Goal: Information Seeking & Learning: Compare options

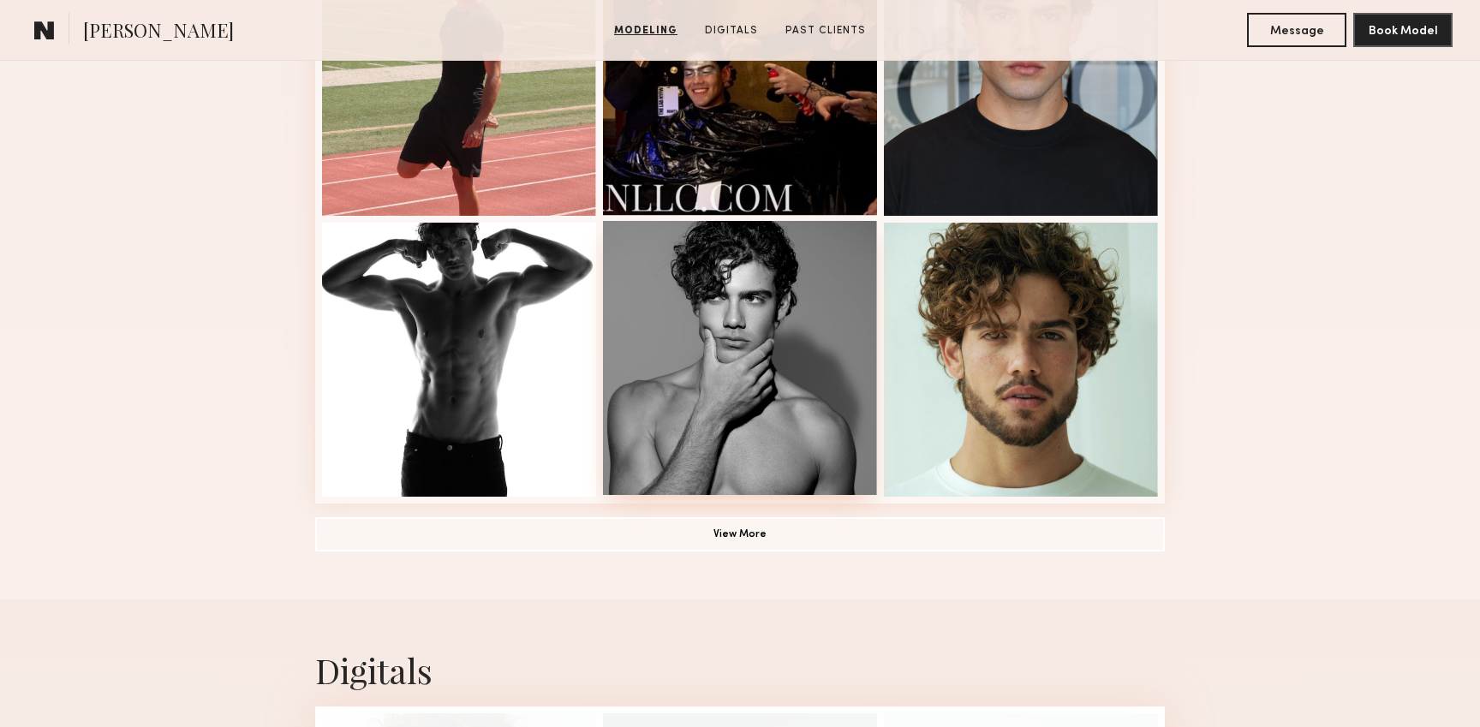
scroll to position [1127, 0]
click at [744, 533] on button "View More" at bounding box center [739, 532] width 849 height 34
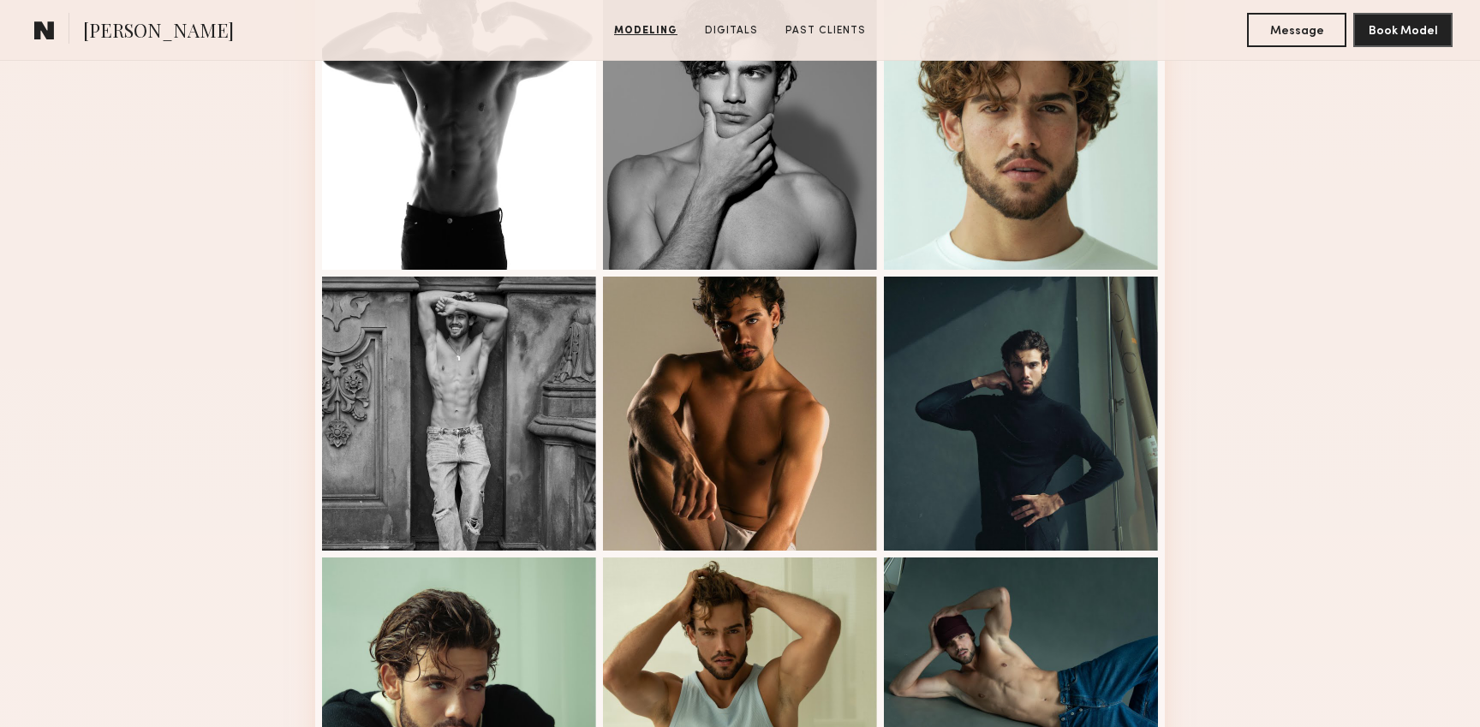
scroll to position [1356, 0]
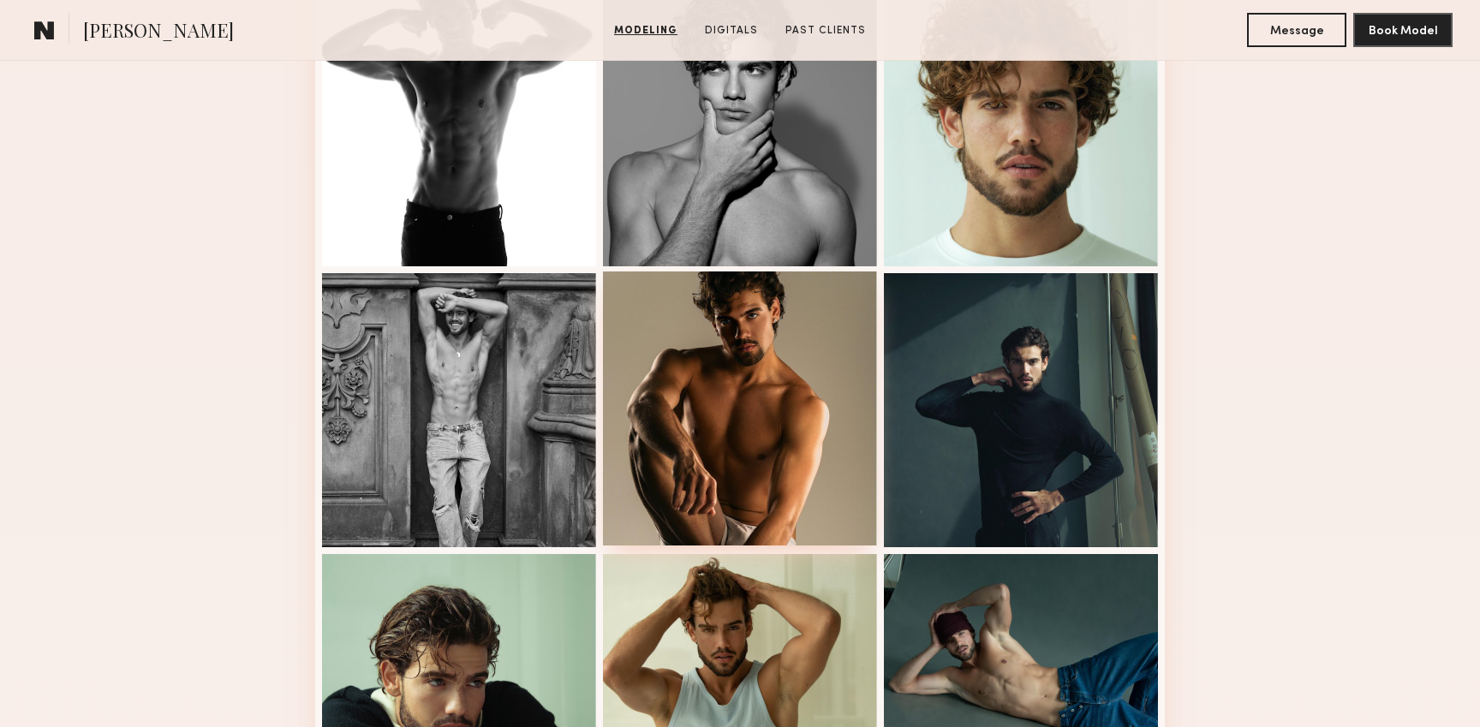
click at [726, 486] on div at bounding box center [740, 408] width 274 height 274
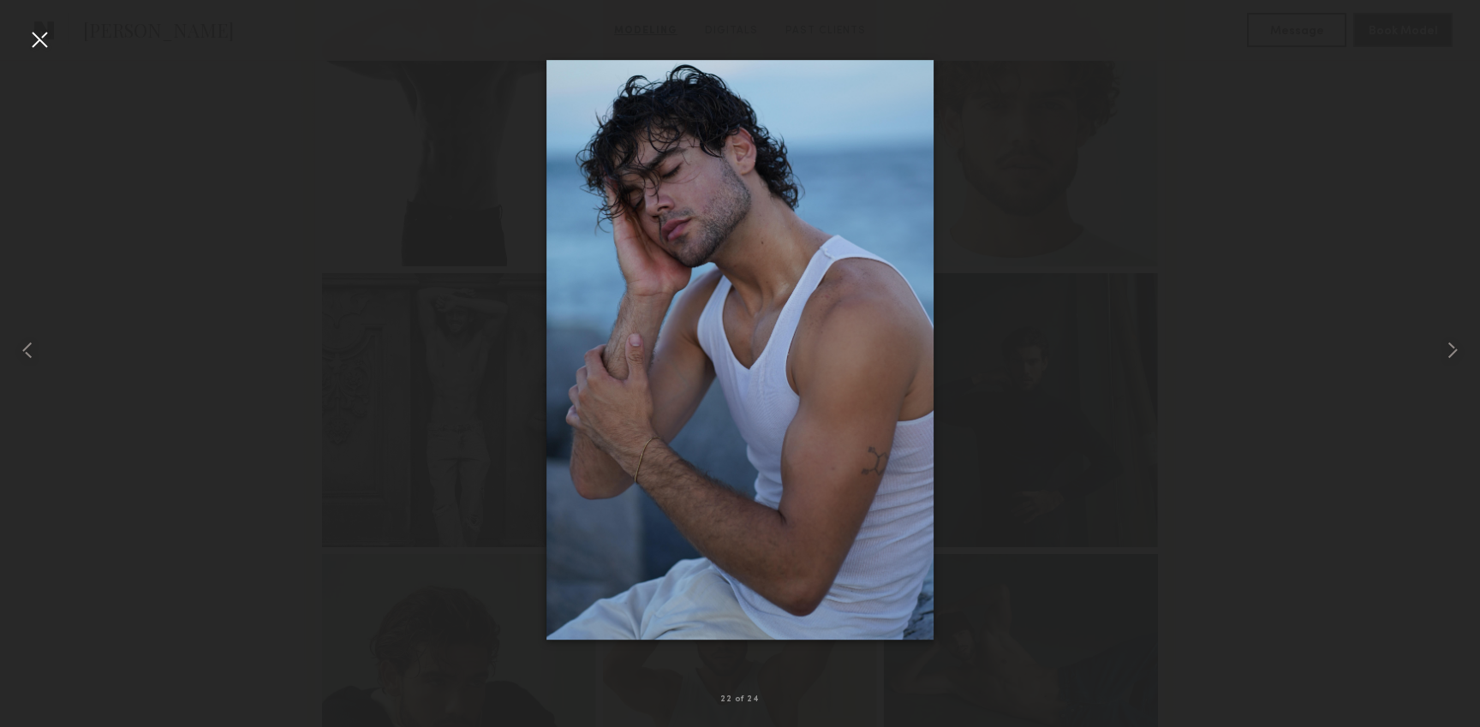
click at [44, 36] on div at bounding box center [39, 39] width 27 height 27
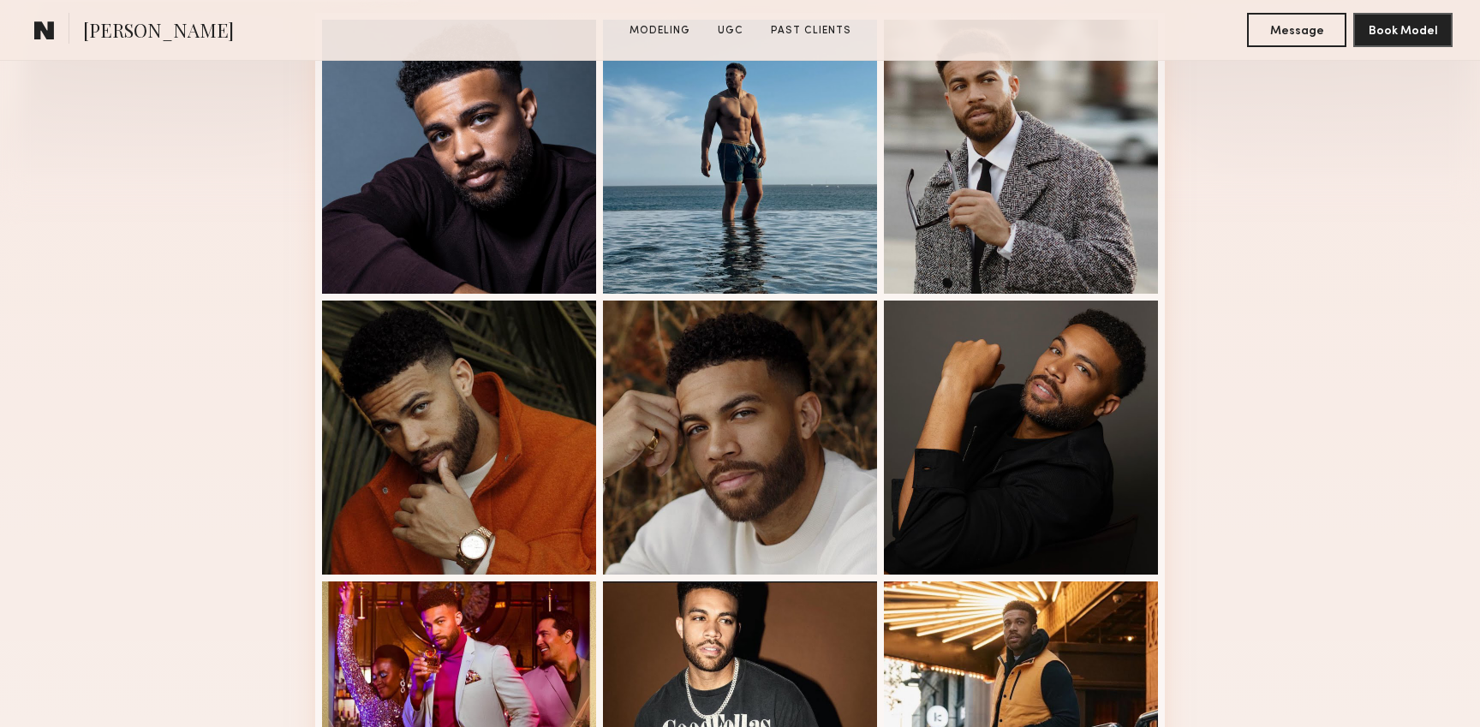
scroll to position [487, 0]
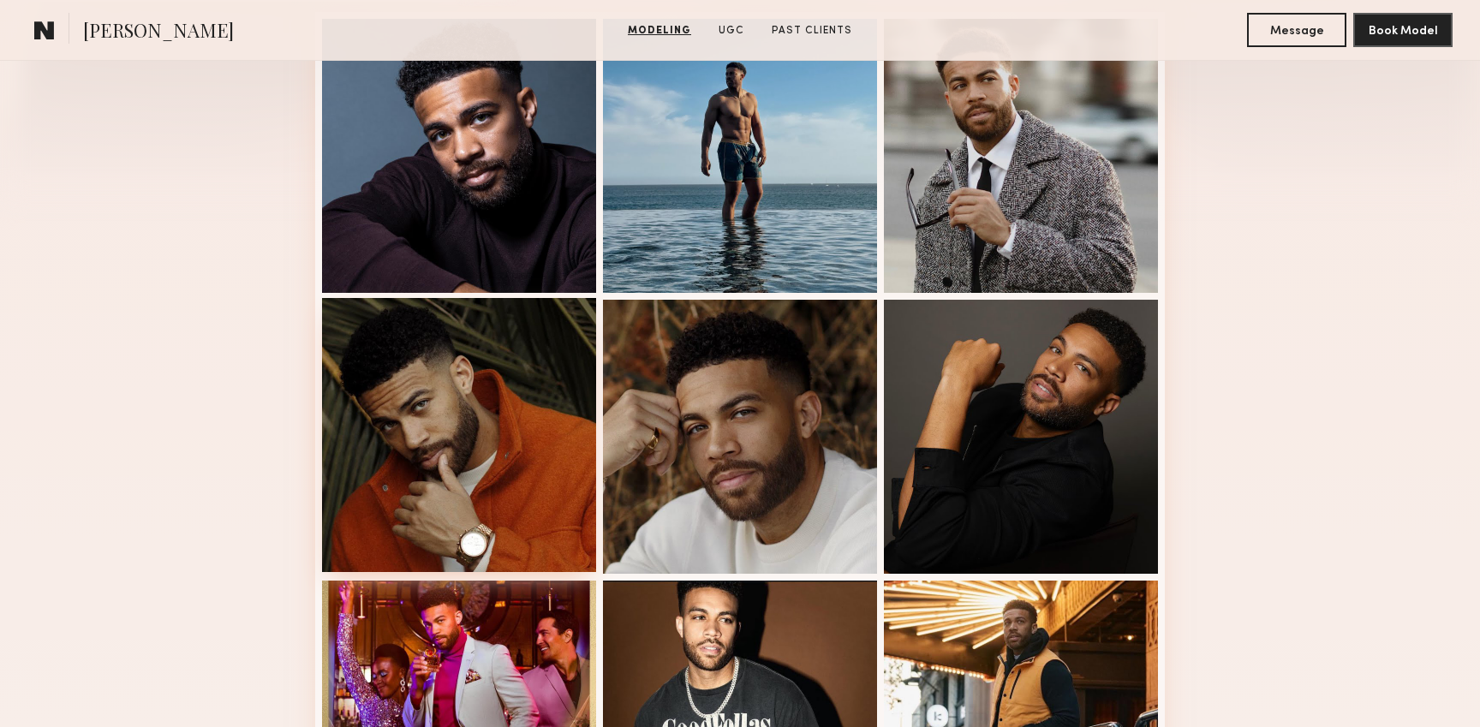
click at [494, 503] on div at bounding box center [459, 435] width 274 height 274
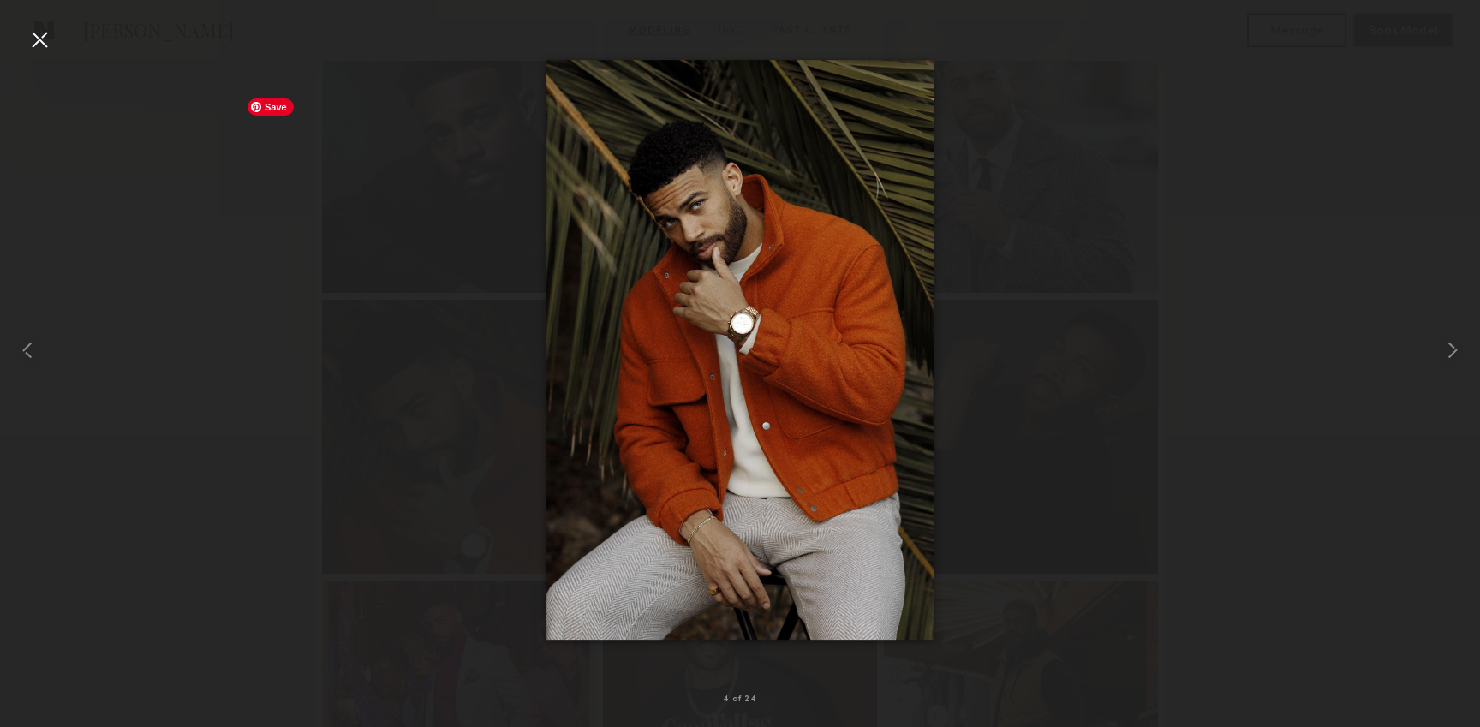
click at [277, 501] on div at bounding box center [740, 349] width 1480 height 645
click at [42, 43] on div at bounding box center [39, 39] width 27 height 27
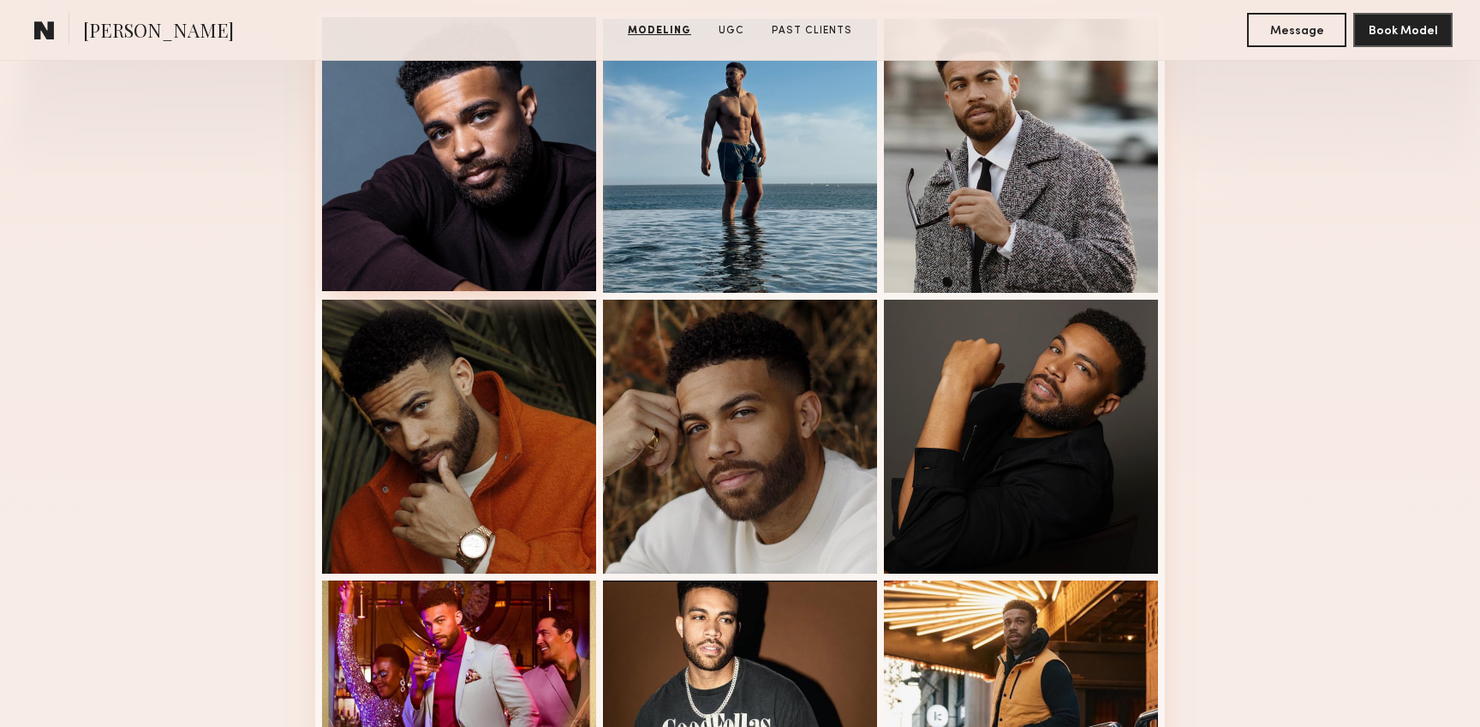
scroll to position [0, 0]
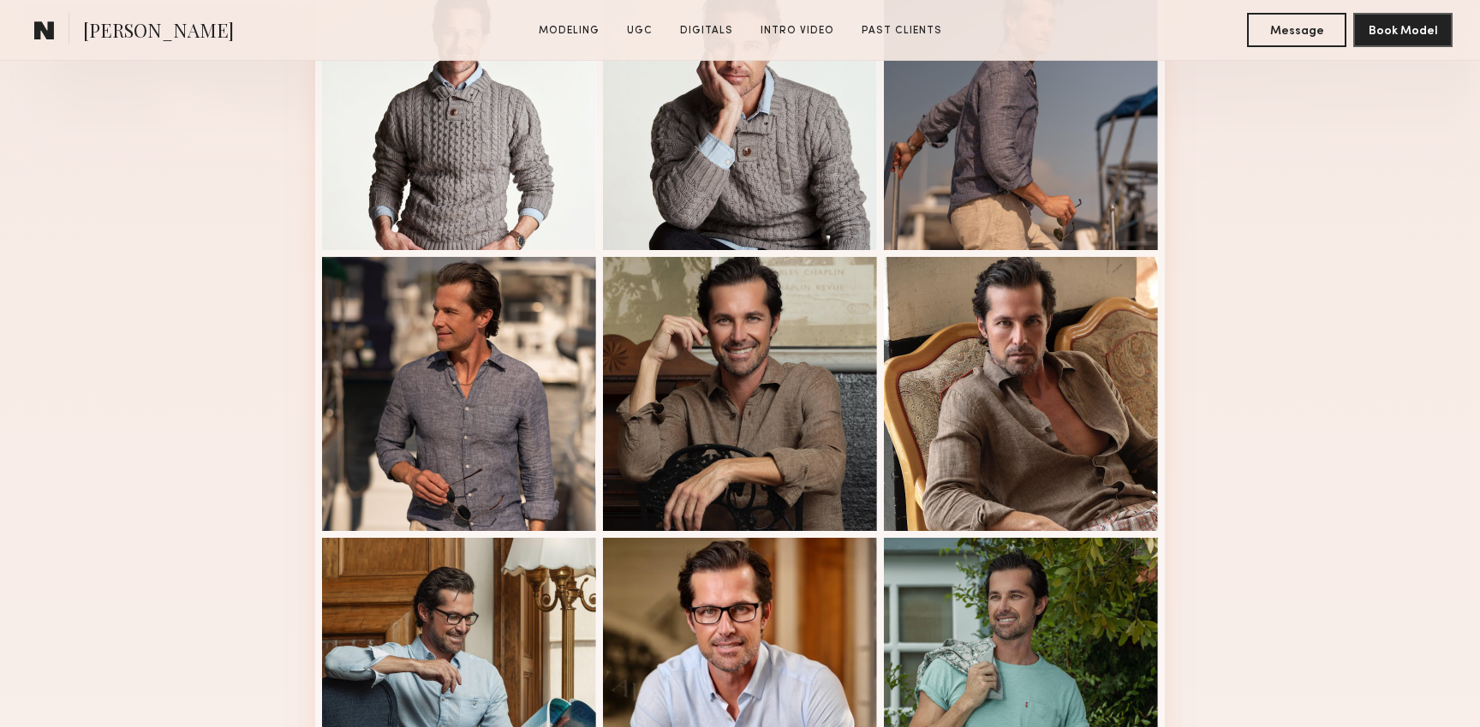
scroll to position [531, 0]
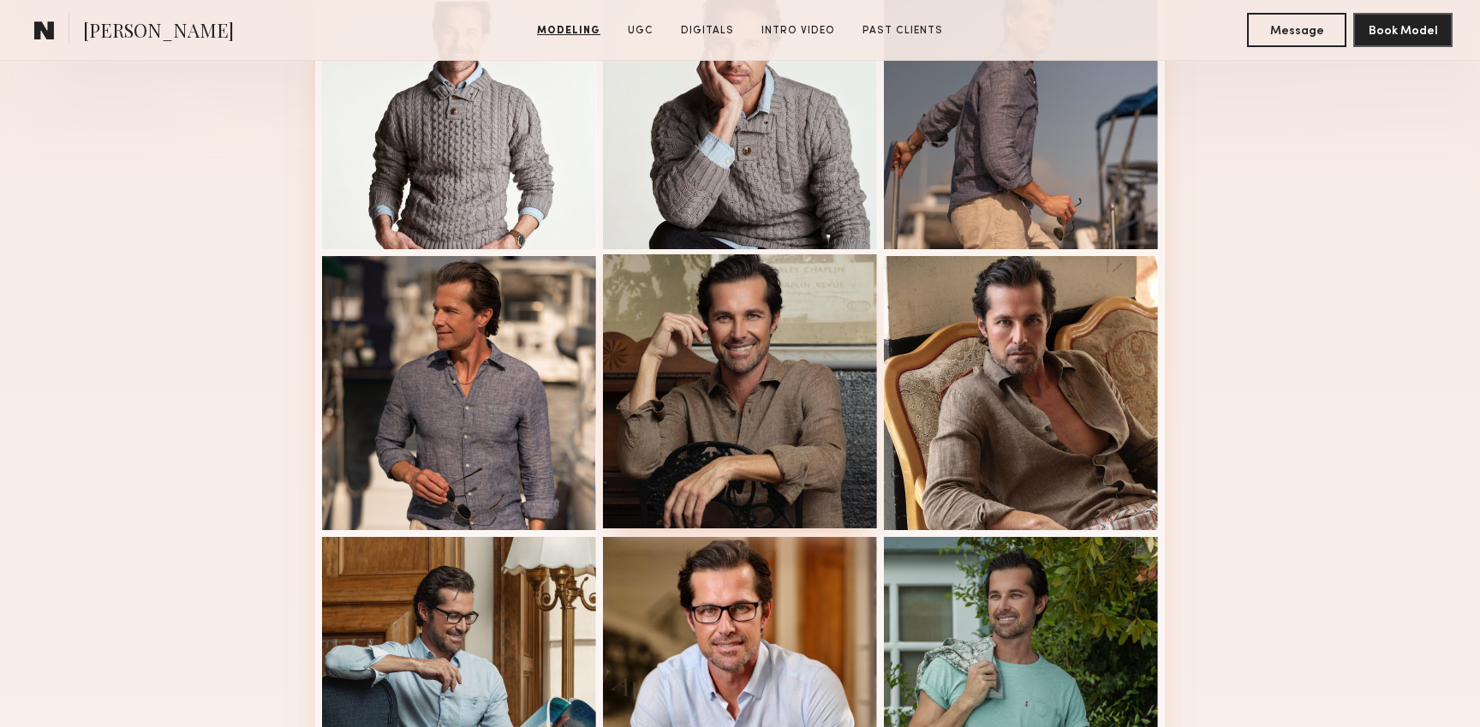
click at [718, 456] on div at bounding box center [740, 391] width 274 height 274
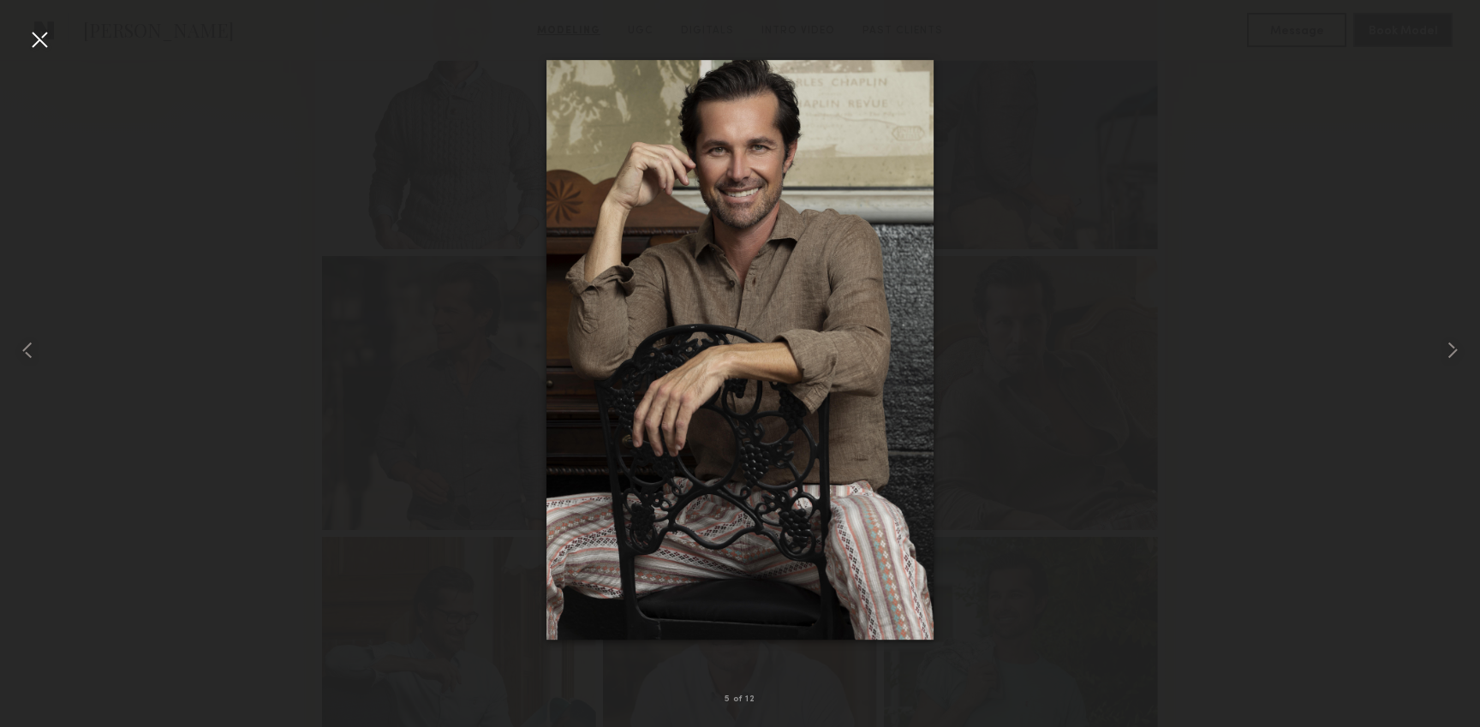
click at [255, 333] on div at bounding box center [740, 349] width 1480 height 645
click at [43, 42] on div at bounding box center [39, 39] width 27 height 27
